Goal: Information Seeking & Learning: Learn about a topic

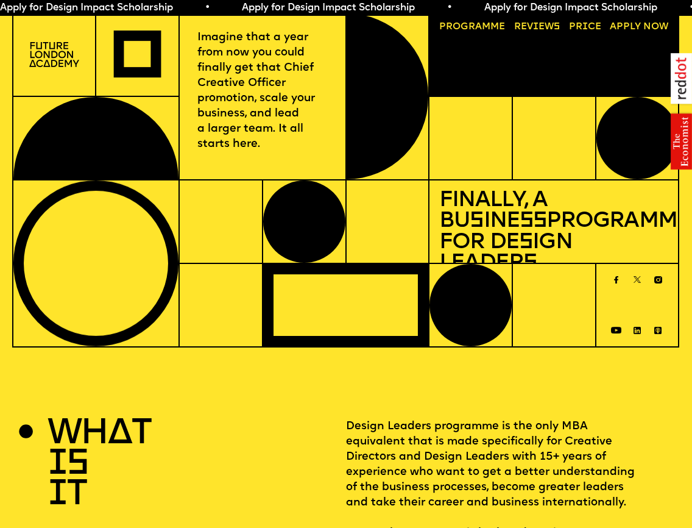
click at [47, 57] on img at bounding box center [54, 54] width 50 height 25
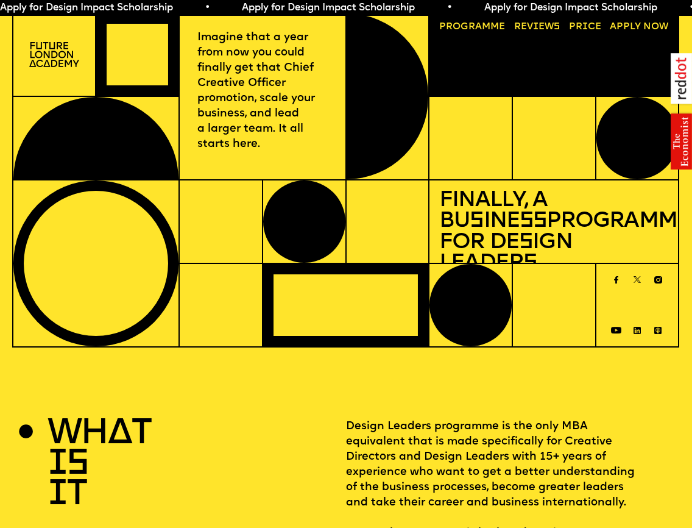
click at [461, 27] on link "Progr a mme" at bounding box center [472, 27] width 76 height 19
click at [542, 27] on link "Reviews" at bounding box center [536, 27] width 55 height 19
click at [65, 64] on img at bounding box center [54, 54] width 50 height 25
click at [129, 19] on div at bounding box center [137, 54] width 82 height 82
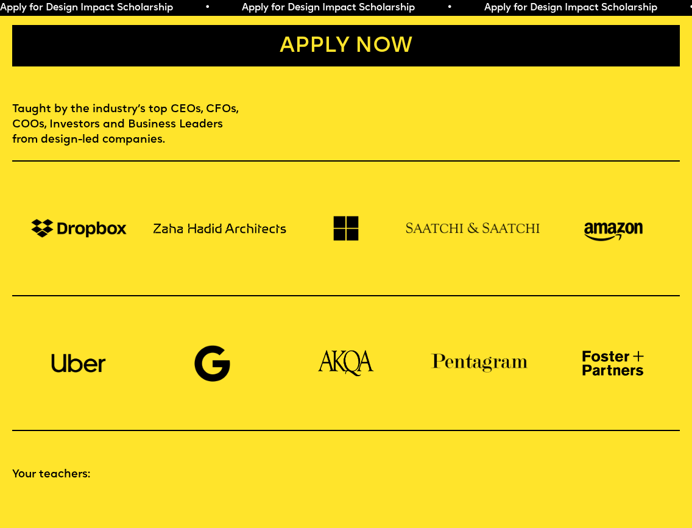
scroll to position [483, 0]
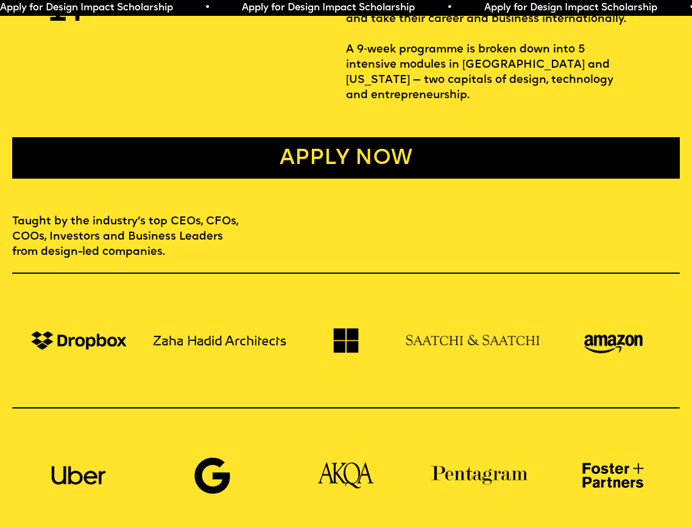
click at [326, 154] on link "Apply now" at bounding box center [346, 157] width 668 height 41
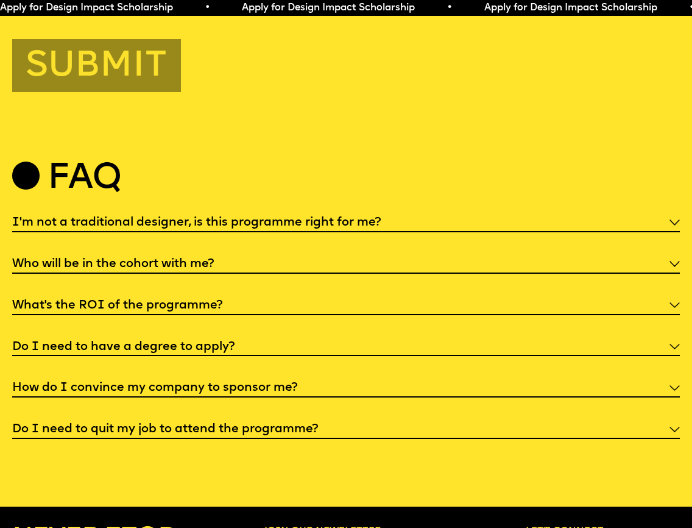
scroll to position [3810, 0]
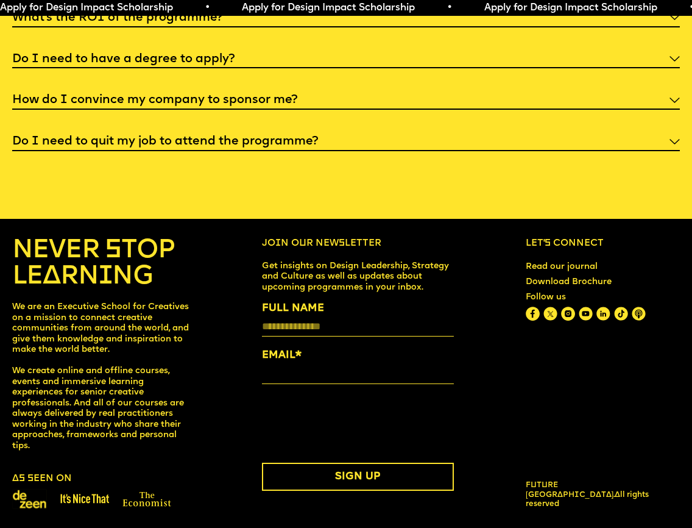
click at [564, 247] on h6 "Let’s connect" at bounding box center [603, 244] width 154 height 12
click at [567, 284] on link "Download Brochure" at bounding box center [569, 282] width 96 height 20
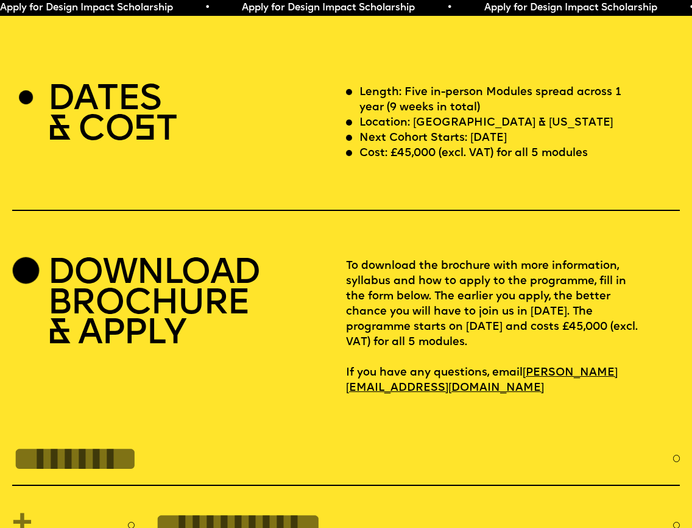
scroll to position [2832, 0]
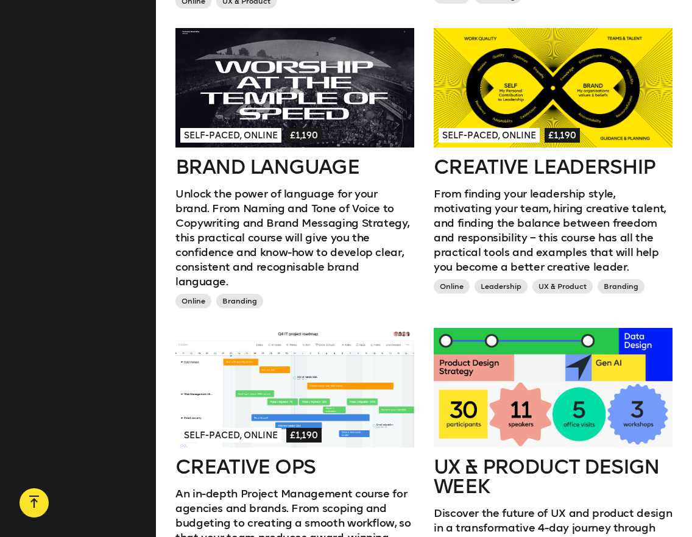
scroll to position [1166, 0]
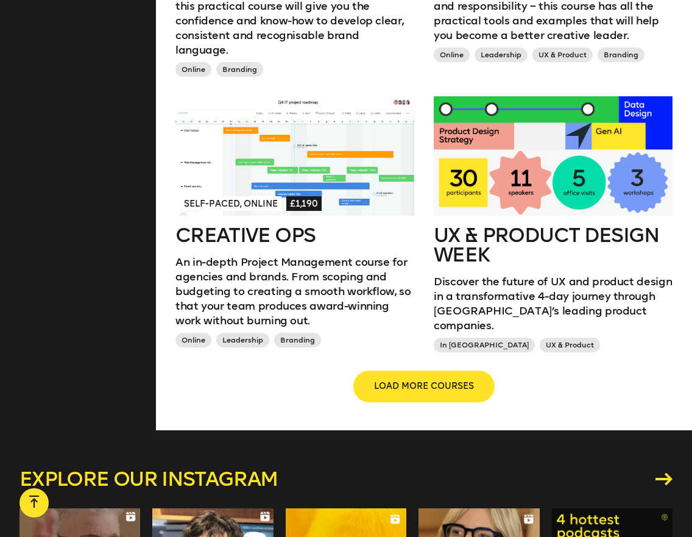
click at [445, 380] on span "LOAD MORE COURSES" at bounding box center [424, 386] width 100 height 12
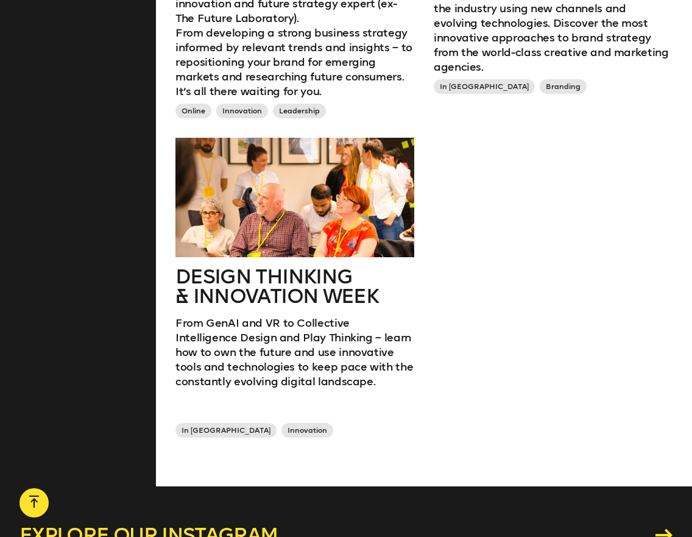
scroll to position [734, 0]
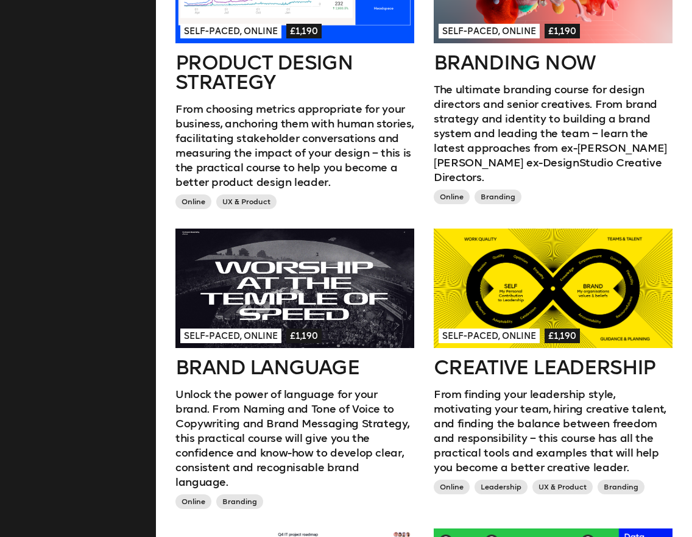
click at [493, 295] on div at bounding box center [553, 287] width 239 height 119
